Goal: Task Accomplishment & Management: Complete application form

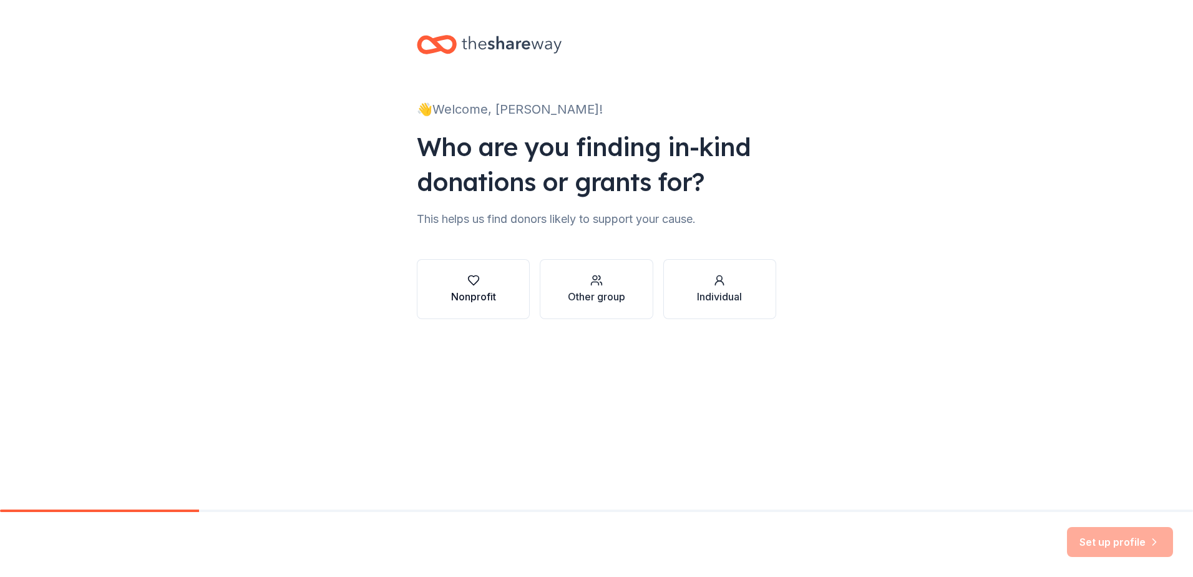
click at [492, 286] on div "button" at bounding box center [473, 280] width 45 height 12
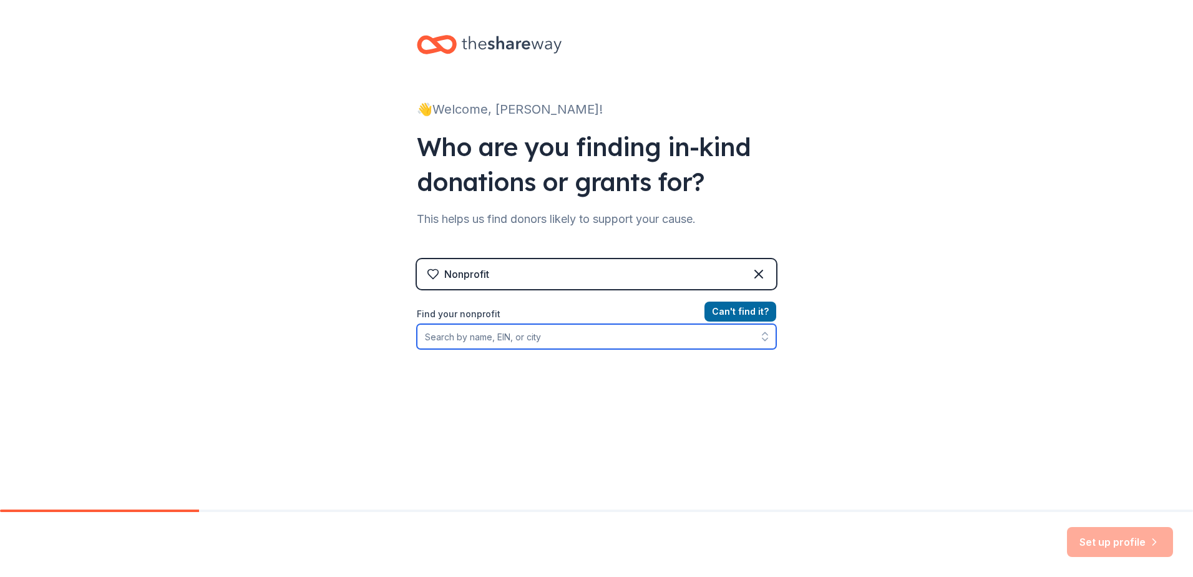
click at [704, 339] on input "Find your nonprofit" at bounding box center [596, 336] width 359 height 25
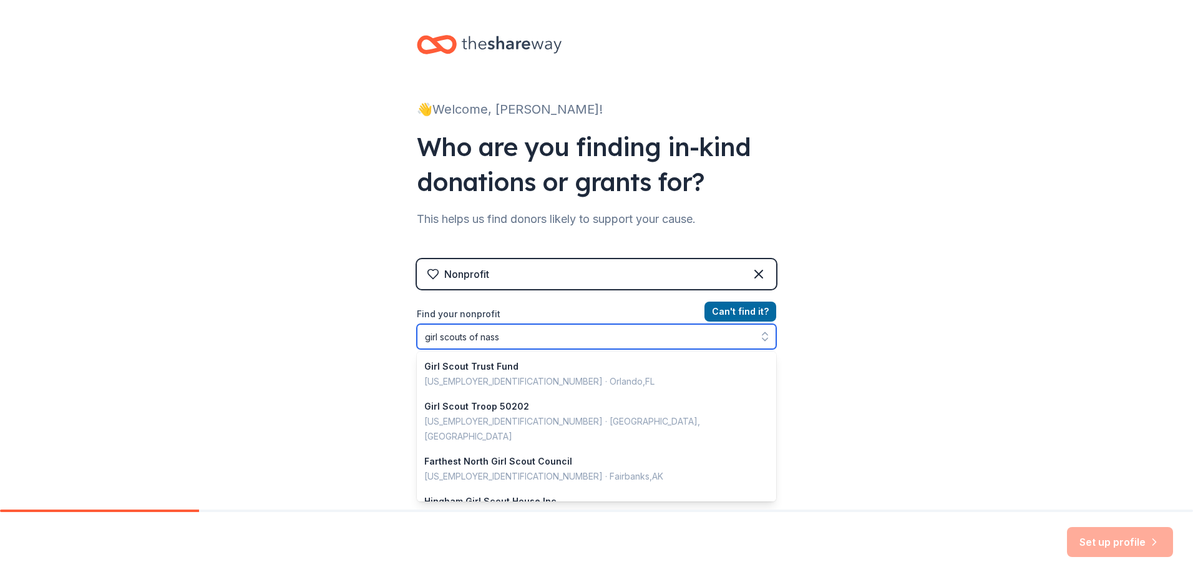
type input "girl scouts of nassa"
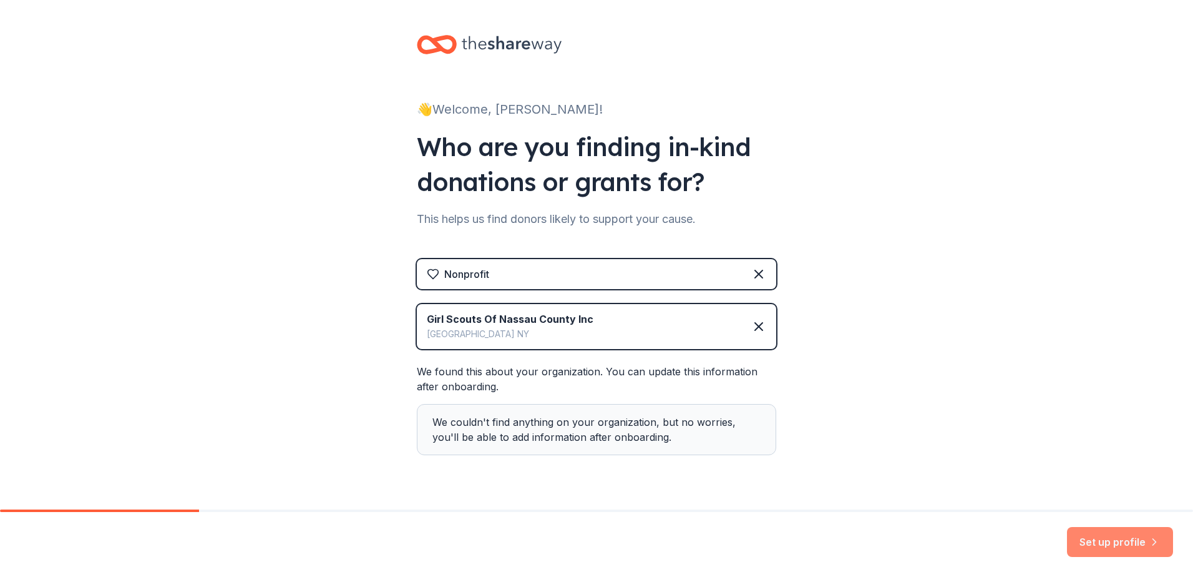
click at [1092, 532] on button "Set up profile" at bounding box center [1120, 542] width 106 height 30
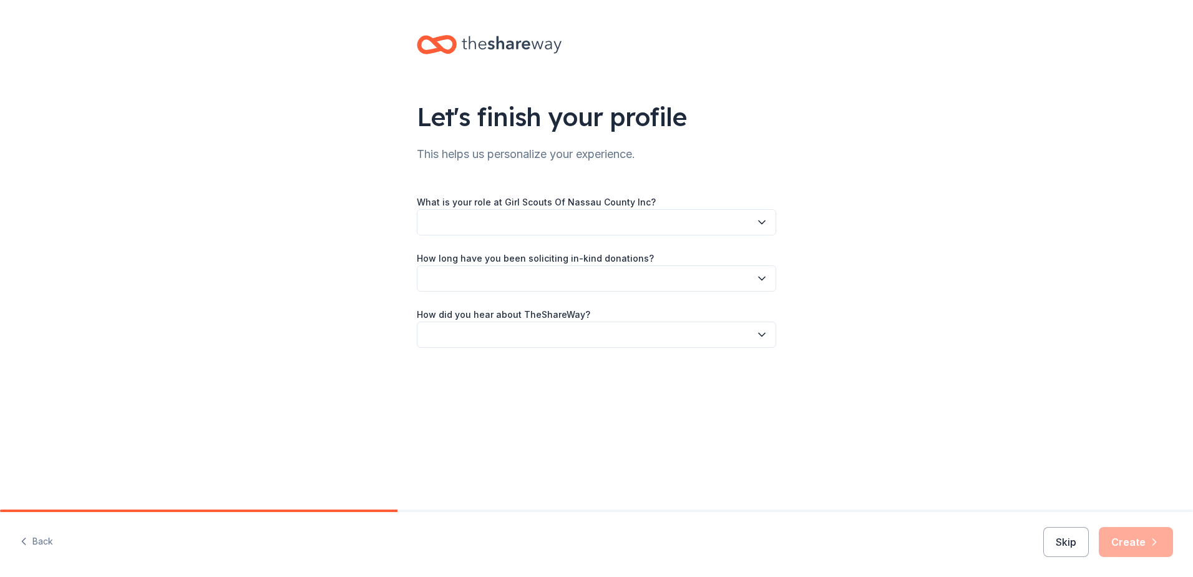
click at [745, 219] on button "button" at bounding box center [596, 222] width 359 height 26
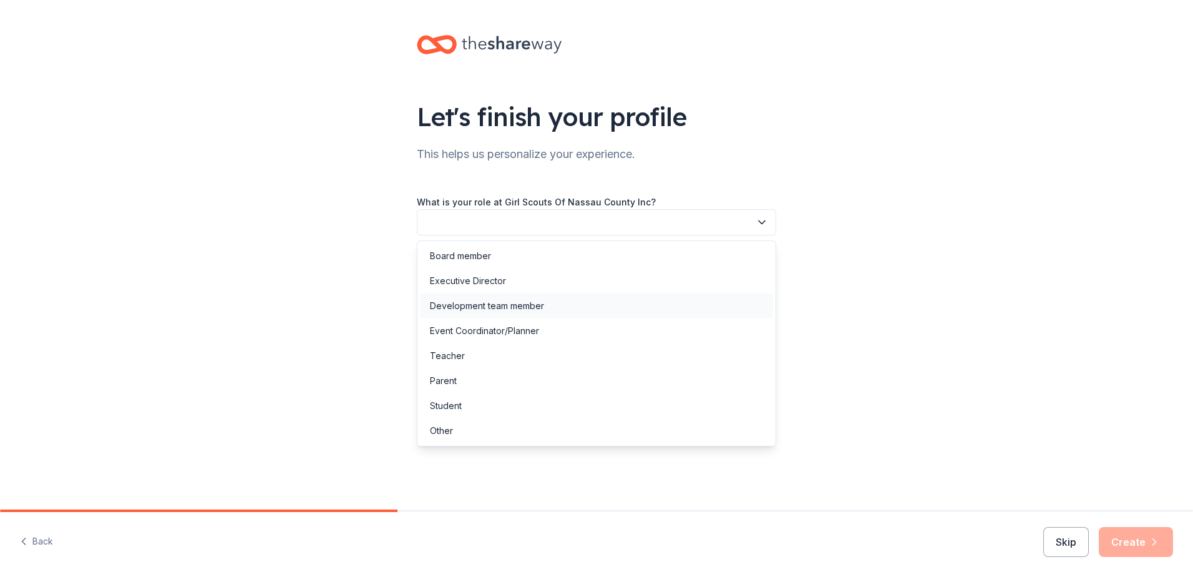
click at [721, 303] on div "Development team member" at bounding box center [596, 305] width 353 height 25
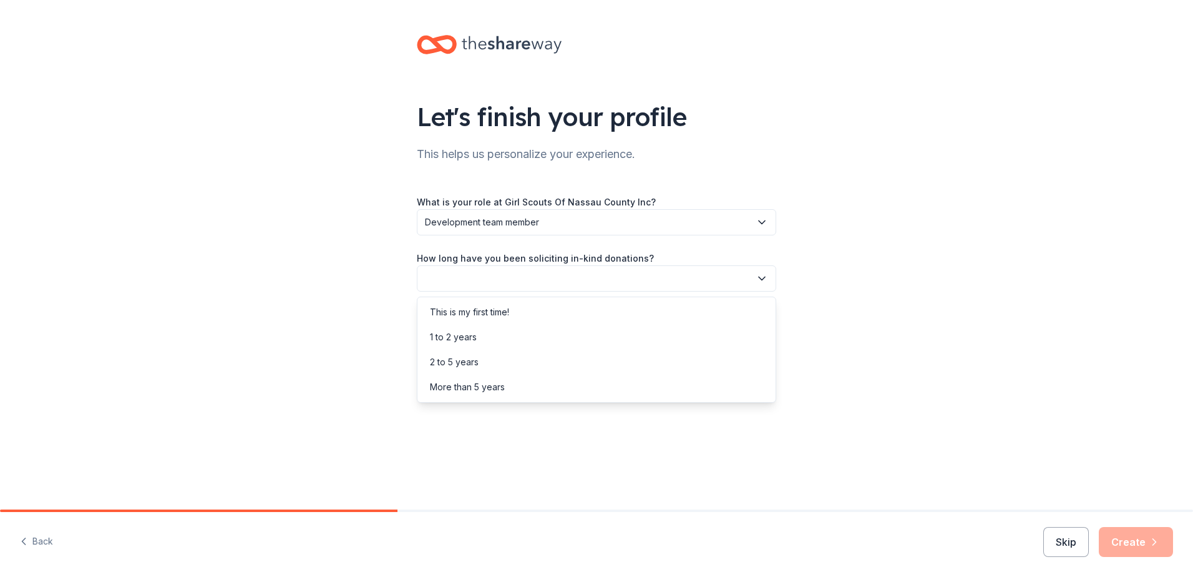
click at [683, 281] on button "button" at bounding box center [596, 278] width 359 height 26
click at [893, 316] on div "Let's finish your profile This helps us personalize your experience. What is yo…" at bounding box center [596, 203] width 1193 height 407
click at [753, 276] on button "button" at bounding box center [596, 278] width 359 height 26
click at [701, 349] on div "1 to 2 years" at bounding box center [596, 337] width 353 height 25
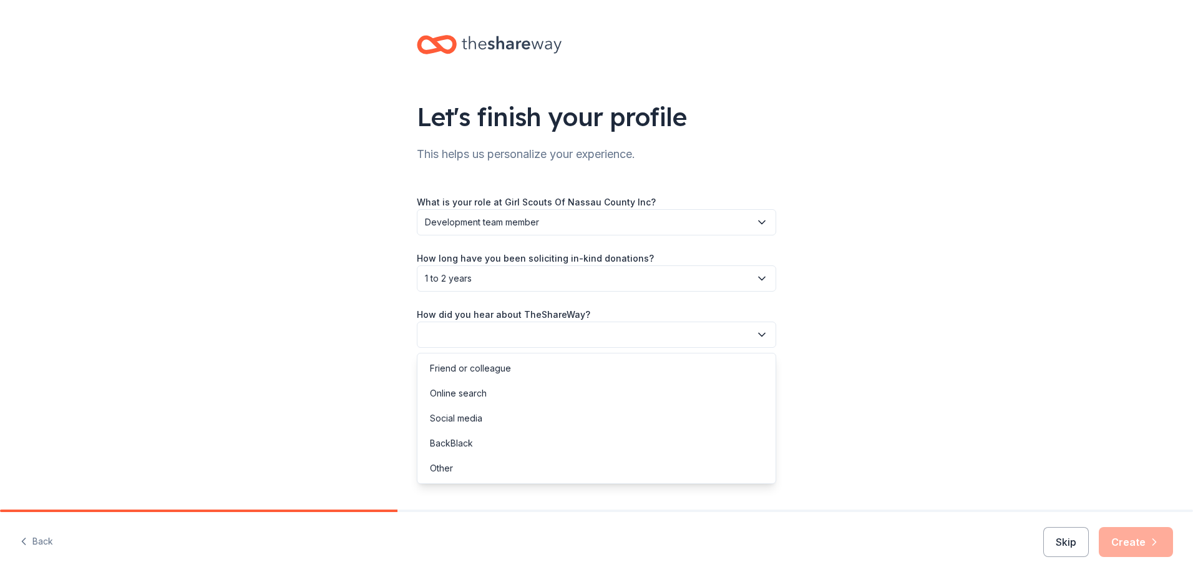
click at [701, 342] on button "button" at bounding box center [596, 334] width 359 height 26
click at [683, 462] on div "Other" at bounding box center [596, 468] width 353 height 25
click at [733, 331] on span "Other" at bounding box center [588, 334] width 326 height 15
click at [700, 394] on div "Online search" at bounding box center [596, 393] width 353 height 25
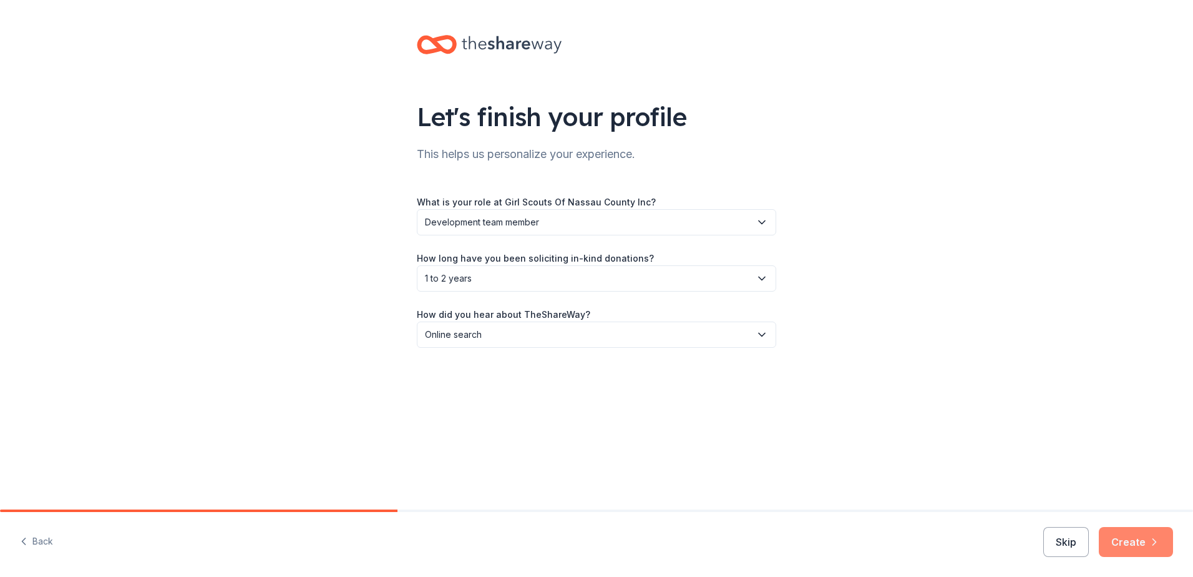
click at [1126, 540] on button "Create" at bounding box center [1136, 542] width 74 height 30
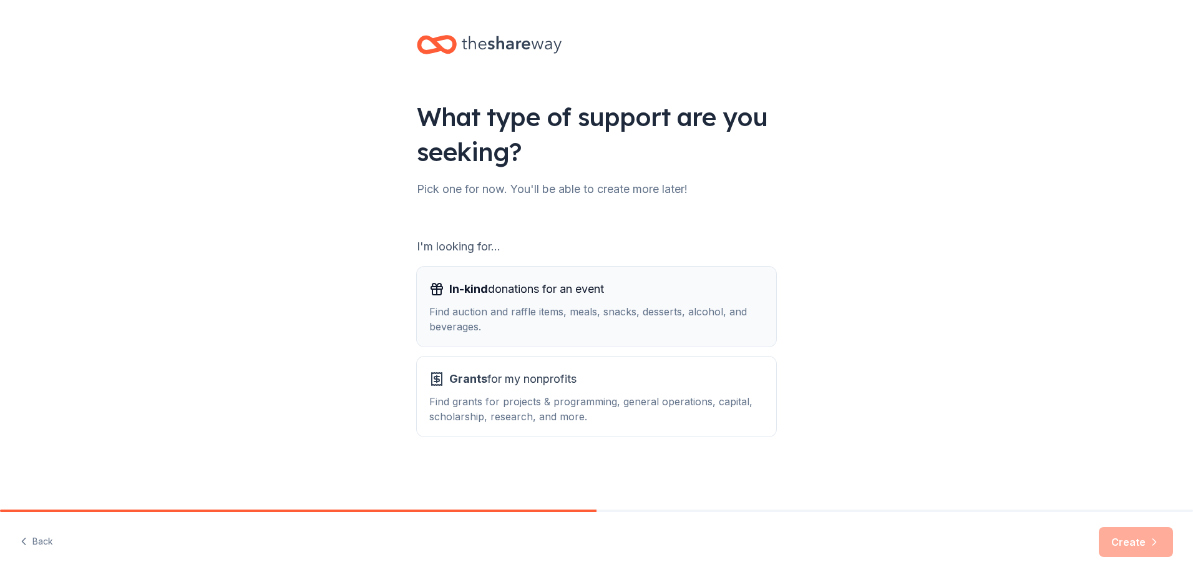
click at [640, 324] on div "Find auction and raffle items, meals, snacks, desserts, alcohol, and beverages." at bounding box center [596, 319] width 334 height 30
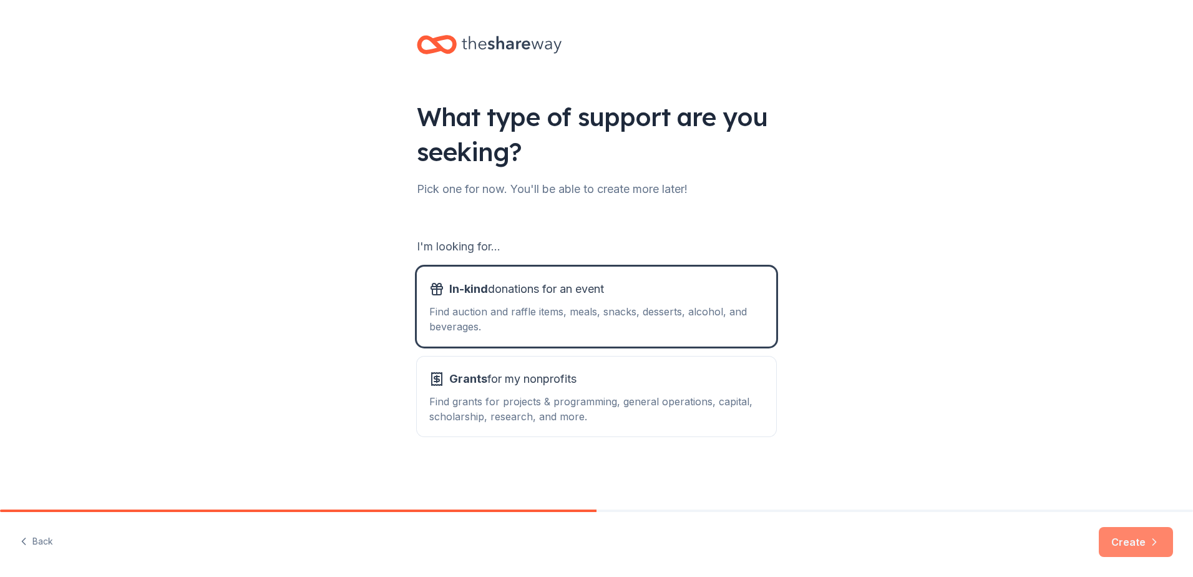
click at [1108, 533] on button "Create" at bounding box center [1136, 542] width 74 height 30
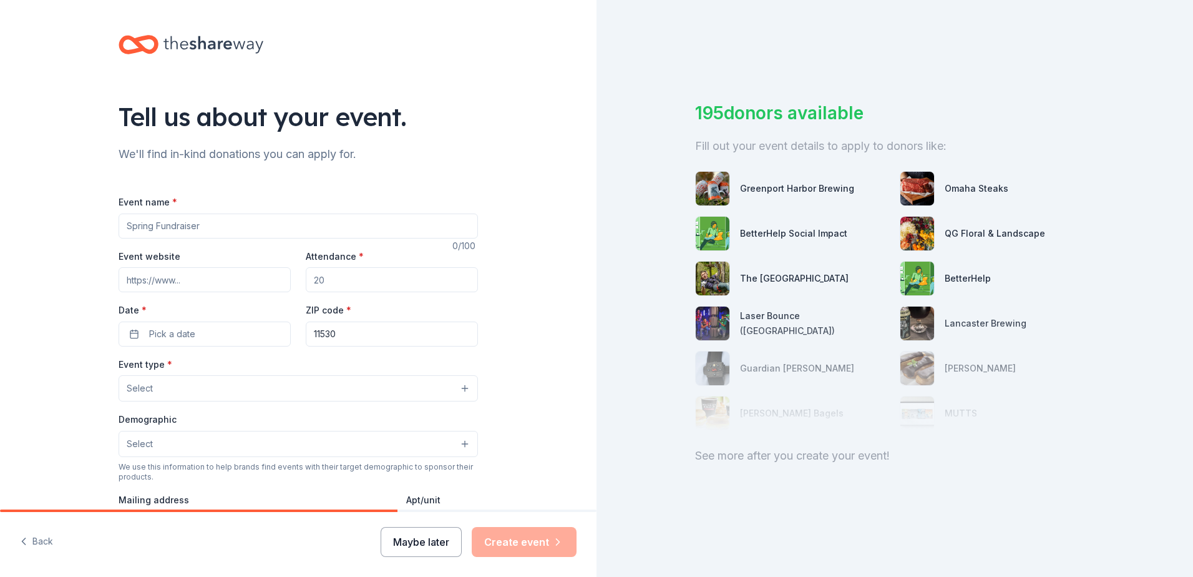
click at [453, 547] on button "Maybe later" at bounding box center [421, 542] width 81 height 30
click at [409, 542] on button "Maybe later" at bounding box center [421, 542] width 81 height 30
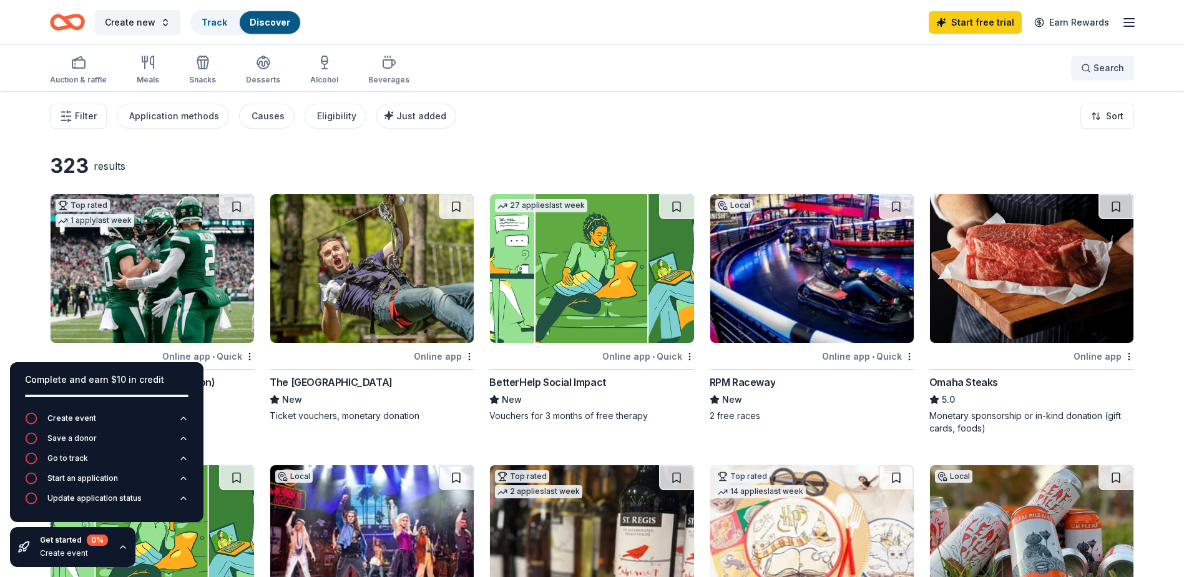
click at [1104, 76] on button "Search" at bounding box center [1102, 68] width 63 height 25
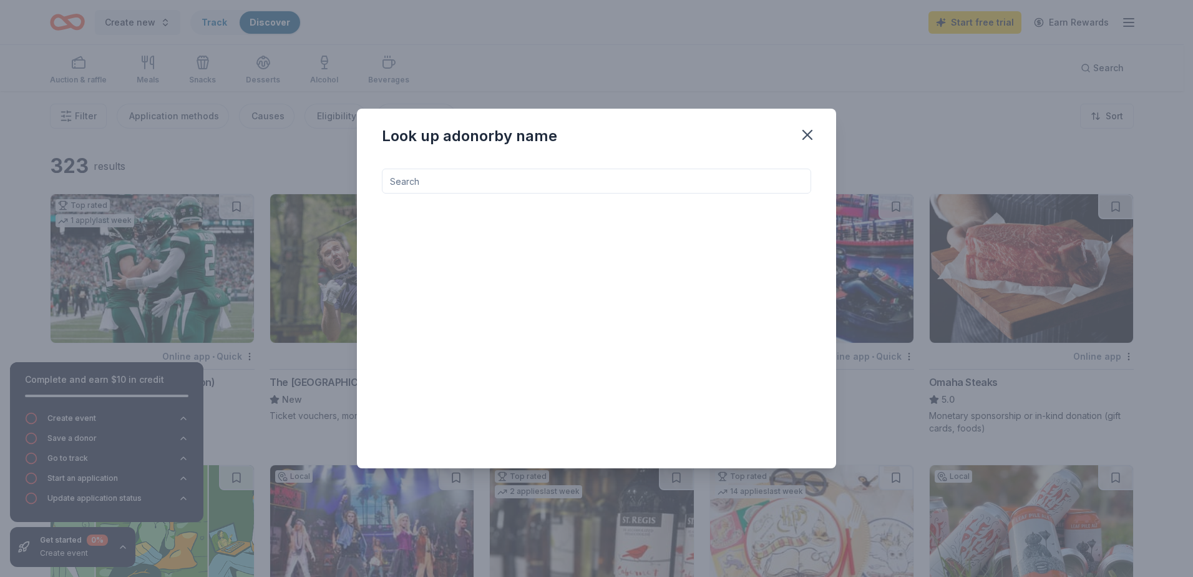
click at [711, 179] on input at bounding box center [596, 180] width 429 height 25
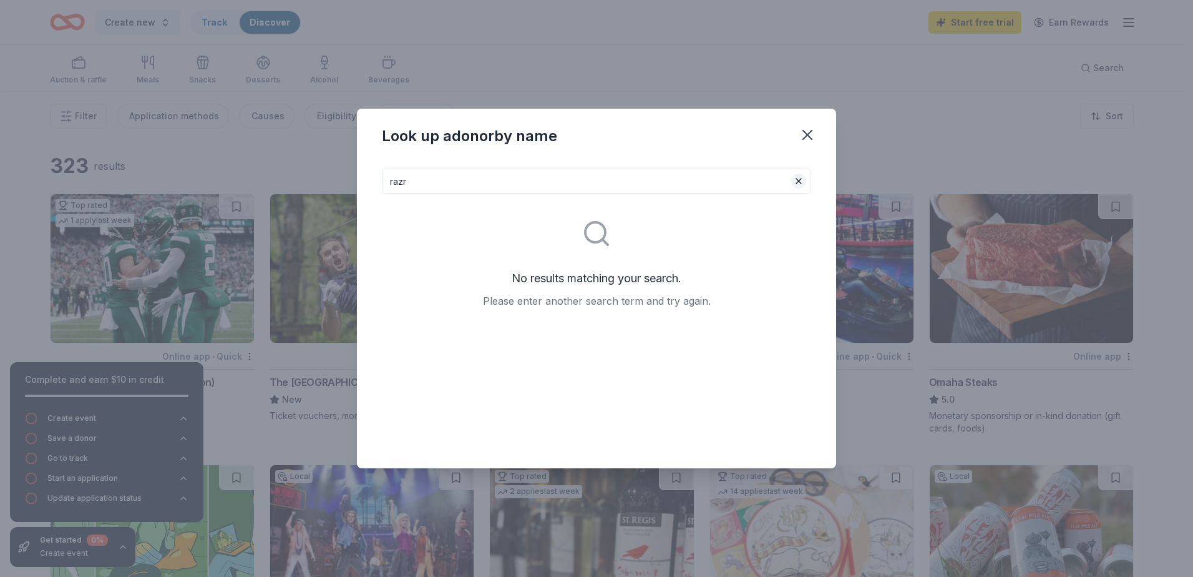
type input "razr"
click at [801, 182] on button at bounding box center [798, 180] width 15 height 15
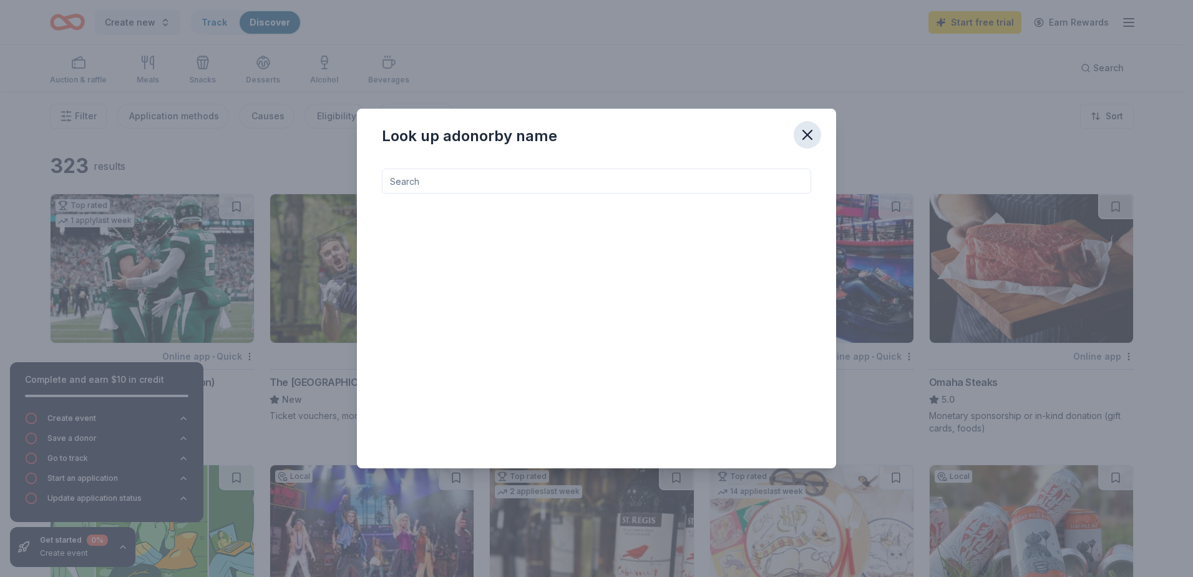
click at [818, 127] on button "button" at bounding box center [807, 134] width 27 height 27
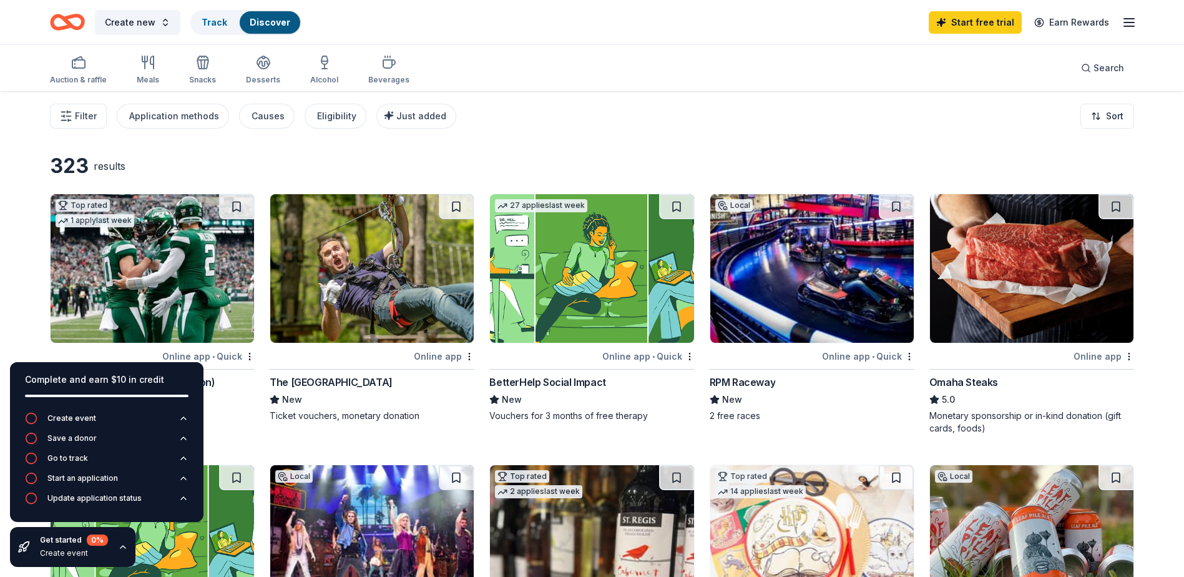
click at [1133, 22] on icon "button" at bounding box center [1128, 22] width 15 height 15
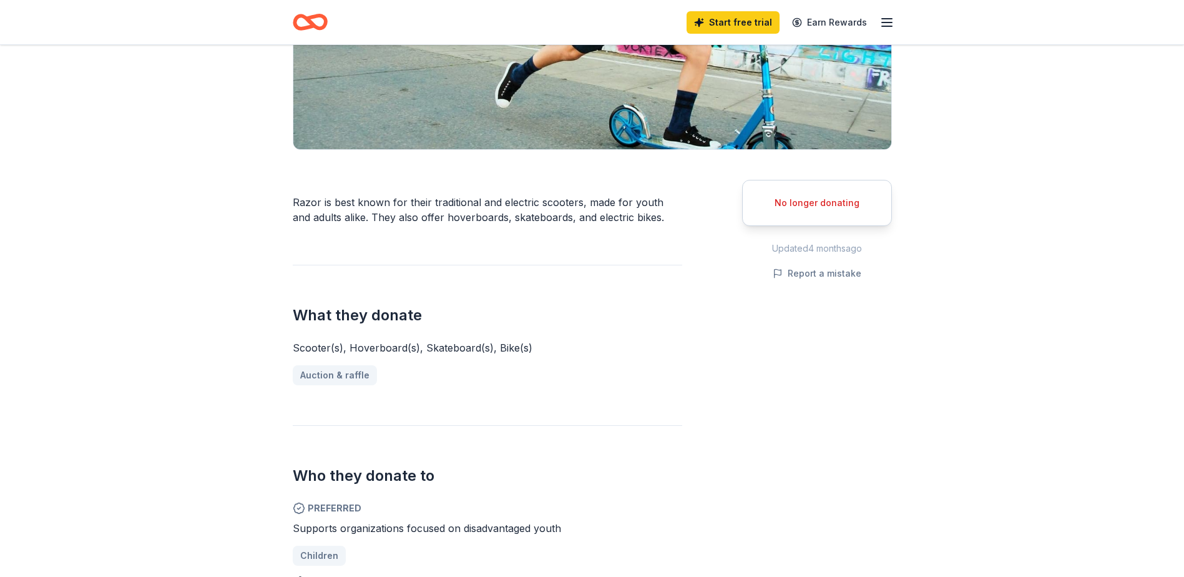
scroll to position [250, 0]
